Goal: Complete application form

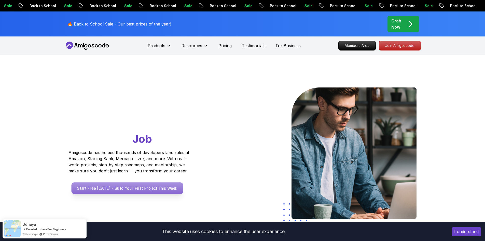
click at [140, 187] on p "Start Free [DATE] - Build Your First Project This Week" at bounding box center [127, 188] width 112 height 12
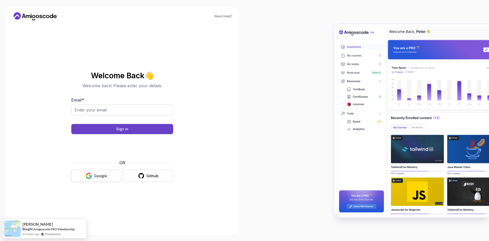
click at [94, 175] on button "Google" at bounding box center [96, 176] width 50 height 12
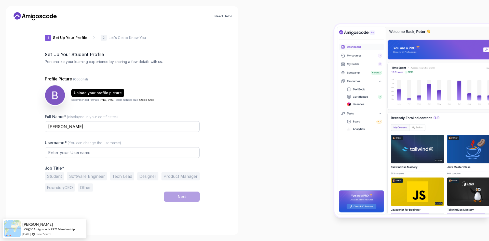
type input "dynamicotter7793e"
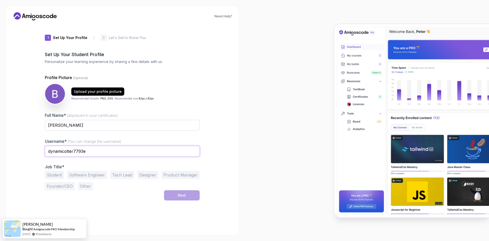
click at [121, 148] on input "dynamicotter7793e" at bounding box center [122, 151] width 155 height 11
drag, startPoint x: 82, startPoint y: 149, endPoint x: 29, endPoint y: 149, distance: 53.7
click at [29, 149] on div "Need Help? 1 Set Up Your Profile 1 Set Up Your Profile 2 Let's Get to Know You …" at bounding box center [122, 120] width 232 height 228
type input "a"
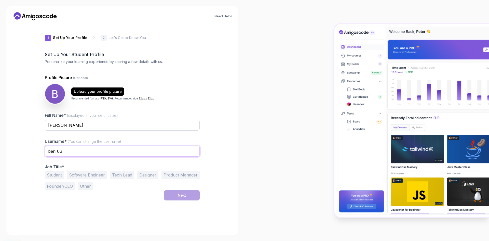
click at [128, 150] on input "ben_06" at bounding box center [122, 151] width 155 height 11
type input "ben_06"
drag, startPoint x: 80, startPoint y: 124, endPoint x: 48, endPoint y: 123, distance: 32.6
click at [48, 123] on input "BENXUR SAFAYEV" at bounding box center [122, 125] width 155 height 11
drag, startPoint x: 107, startPoint y: 121, endPoint x: 106, endPoint y: 124, distance: 3.8
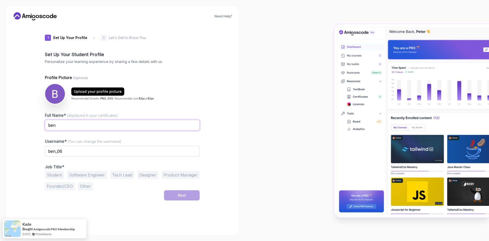
click at [107, 121] on input "ben" at bounding box center [122, 125] width 155 height 11
type input "ben"
click at [110, 147] on input "ben_06" at bounding box center [122, 151] width 155 height 11
click at [128, 151] on input "ben_06" at bounding box center [122, 151] width 155 height 11
type input "bexruz_06"
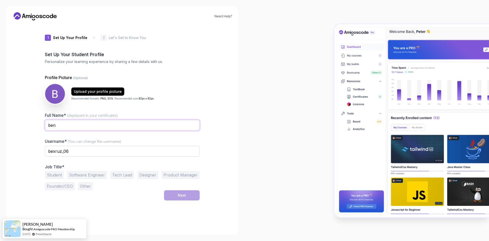
click at [105, 123] on input "ben" at bounding box center [122, 125] width 155 height 11
type input "BENXUR"
click at [126, 124] on input "BENXUR" at bounding box center [122, 125] width 155 height 11
click at [117, 125] on input "BENXUR" at bounding box center [122, 125] width 155 height 11
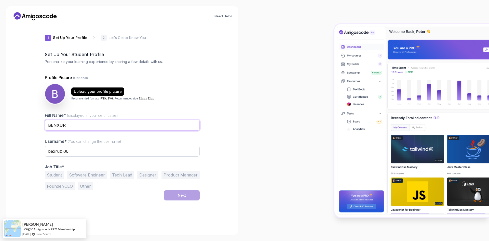
click at [117, 125] on input "BENXUR" at bounding box center [122, 125] width 155 height 11
click at [117, 124] on input "BENXUR" at bounding box center [122, 125] width 155 height 11
